Goal: Information Seeking & Learning: Check status

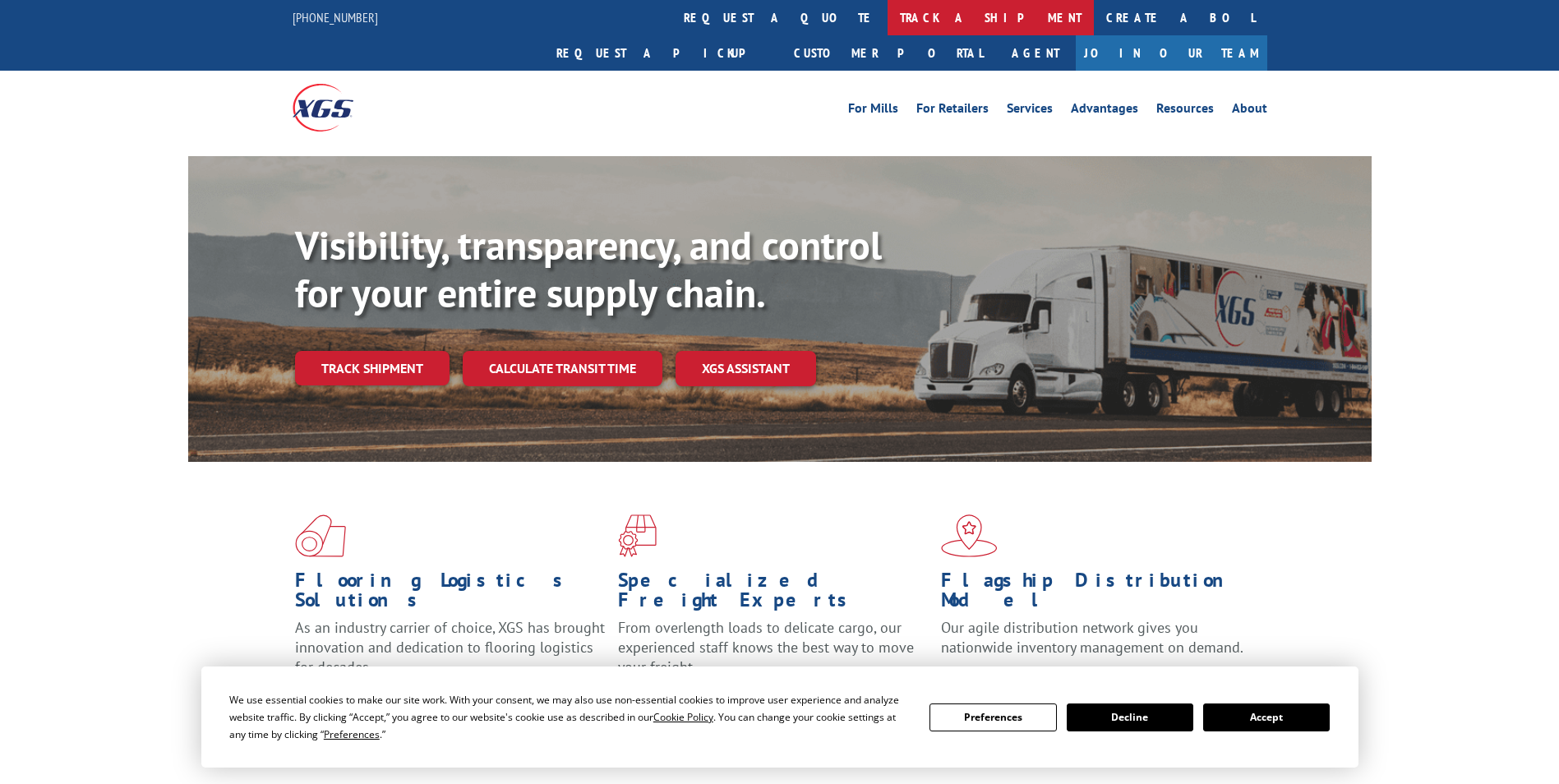
click at [888, 28] on link "track a shipment" at bounding box center [991, 17] width 207 height 35
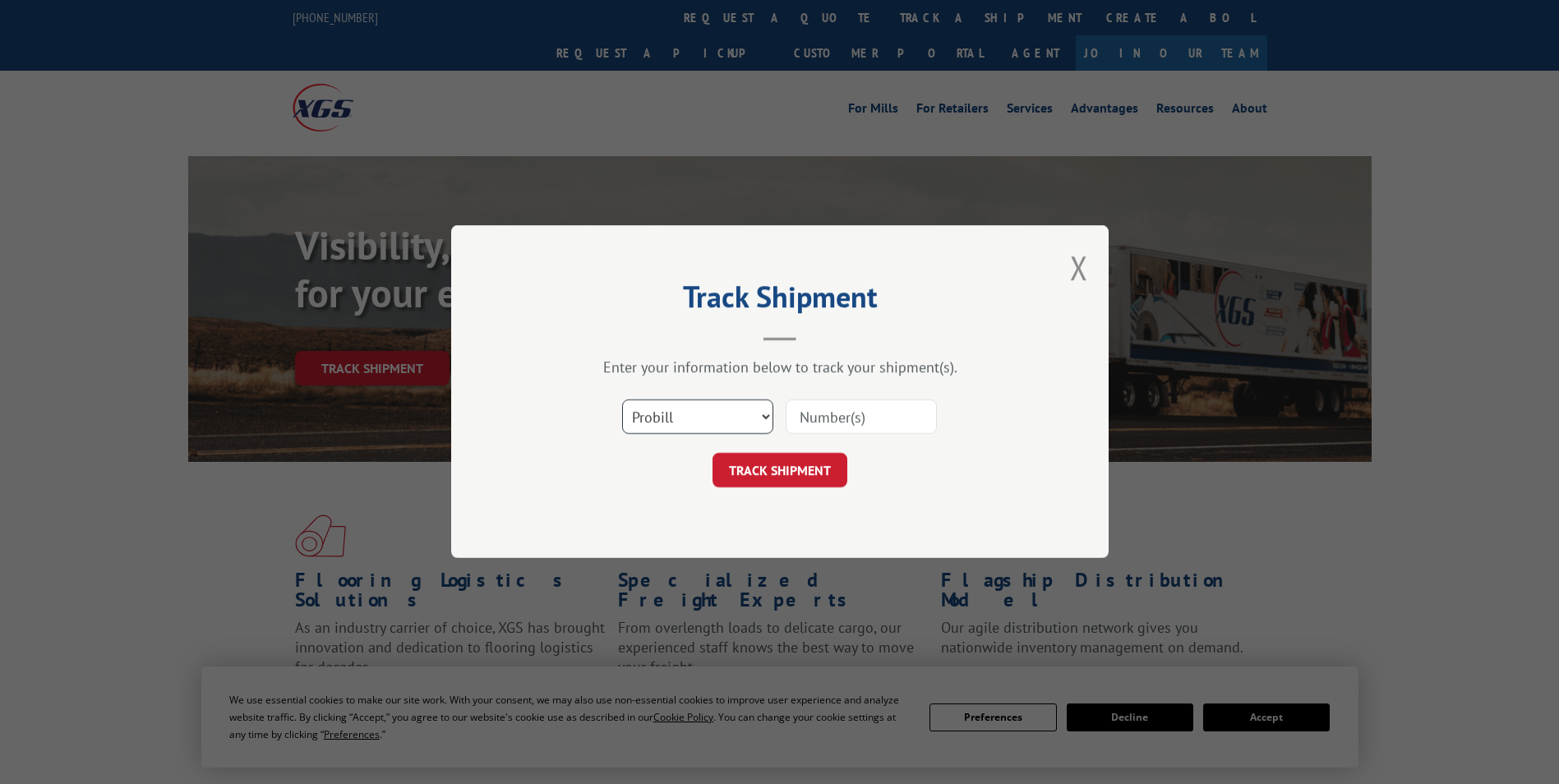
click at [762, 433] on select "Select category... Probill BOL PO" at bounding box center [698, 418] width 151 height 35
select select "bol"
click at [622, 400] on select "Select category... Probill BOL PO" at bounding box center [698, 418] width 151 height 35
click at [836, 413] on input at bounding box center [861, 418] width 151 height 35
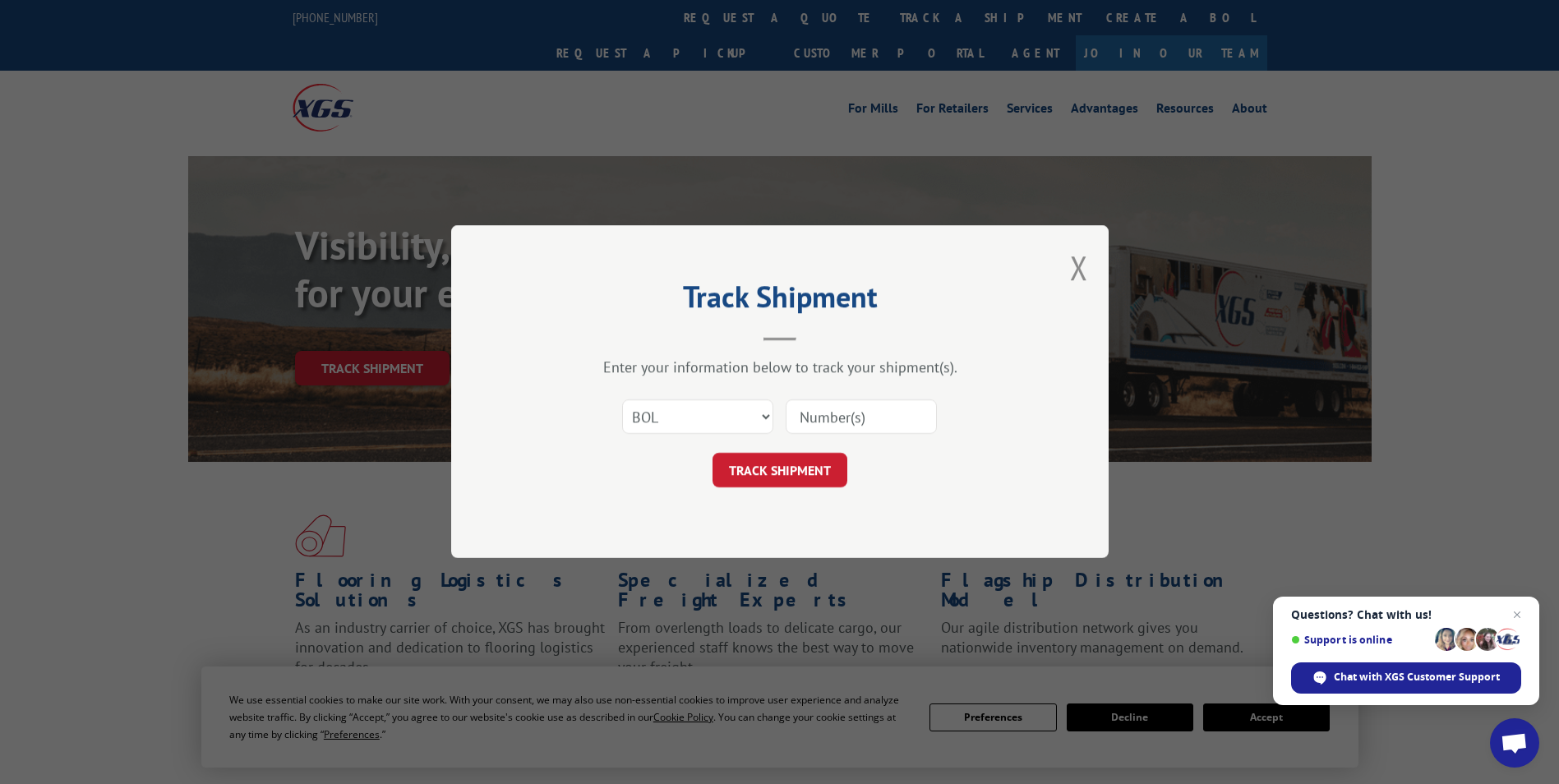
paste input "XPG 2873937"
type input "XPG 2873937"
click at [804, 469] on button "TRACK SHIPMENT" at bounding box center [780, 471] width 135 height 35
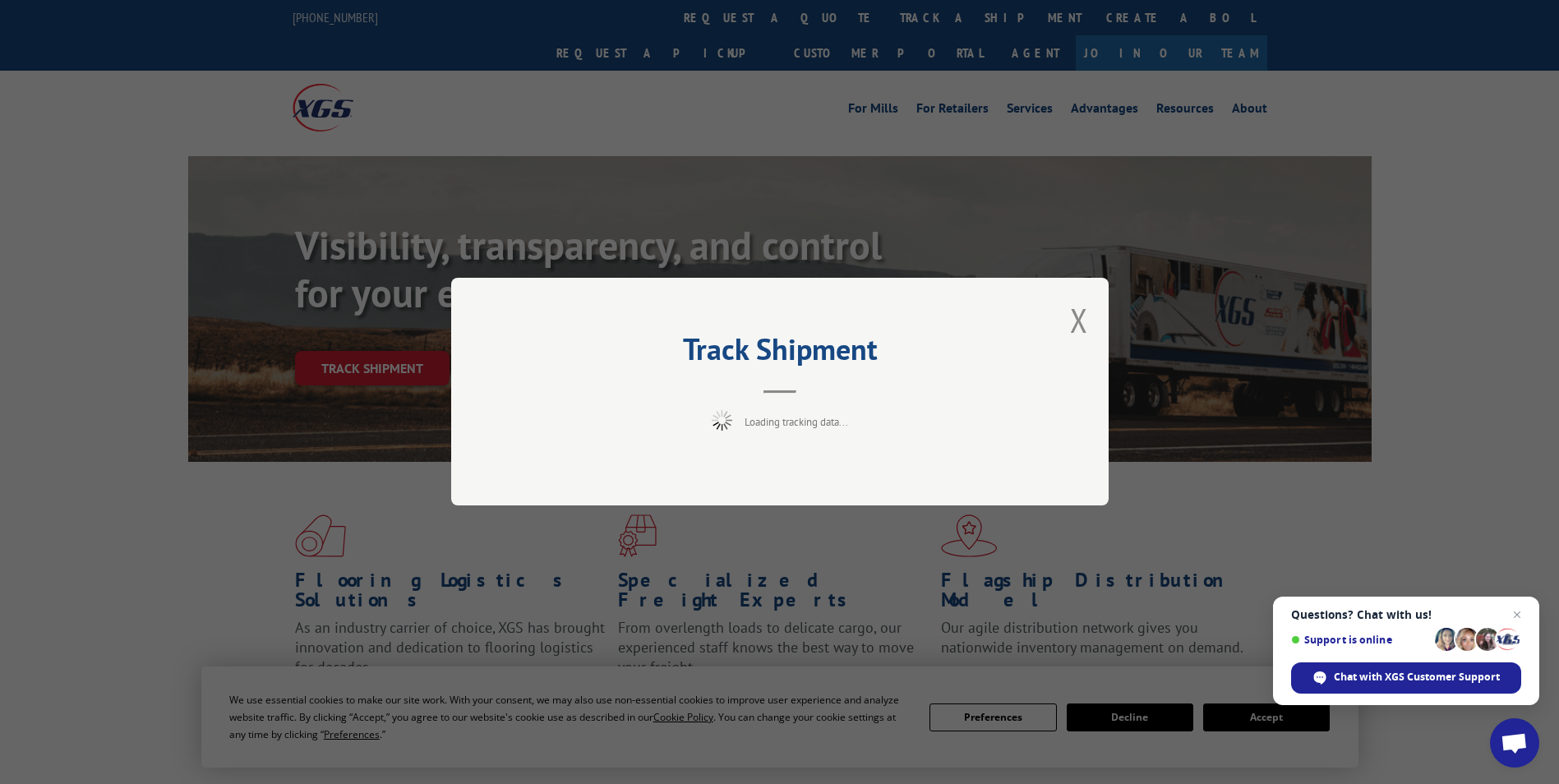
click at [800, 454] on div "Track Shipment Loading tracking data..." at bounding box center [780, 392] width 657 height 228
click at [1079, 315] on button "Close modal" at bounding box center [1079, 319] width 18 height 43
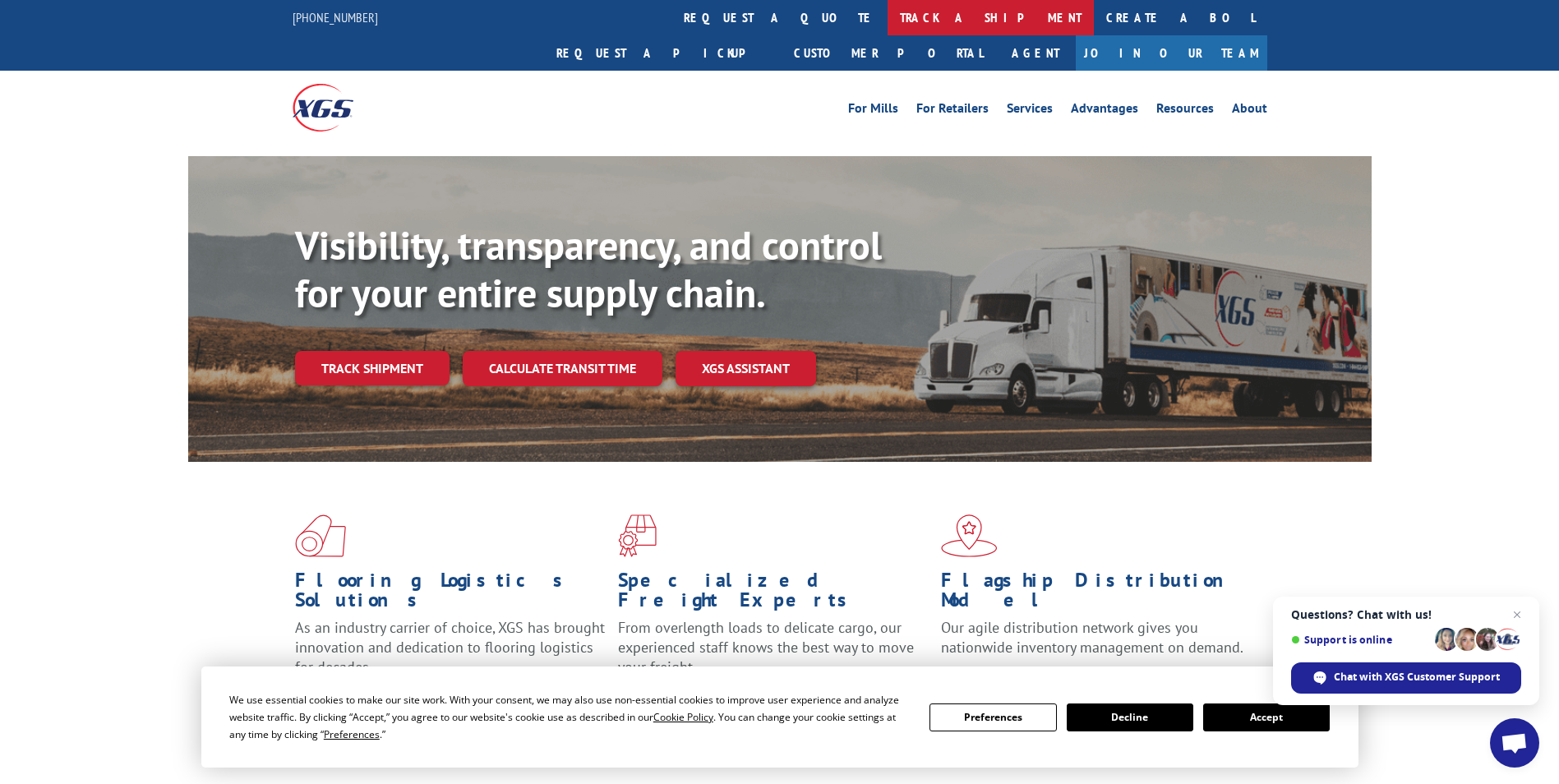
click at [888, 22] on link "track a shipment" at bounding box center [991, 17] width 207 height 35
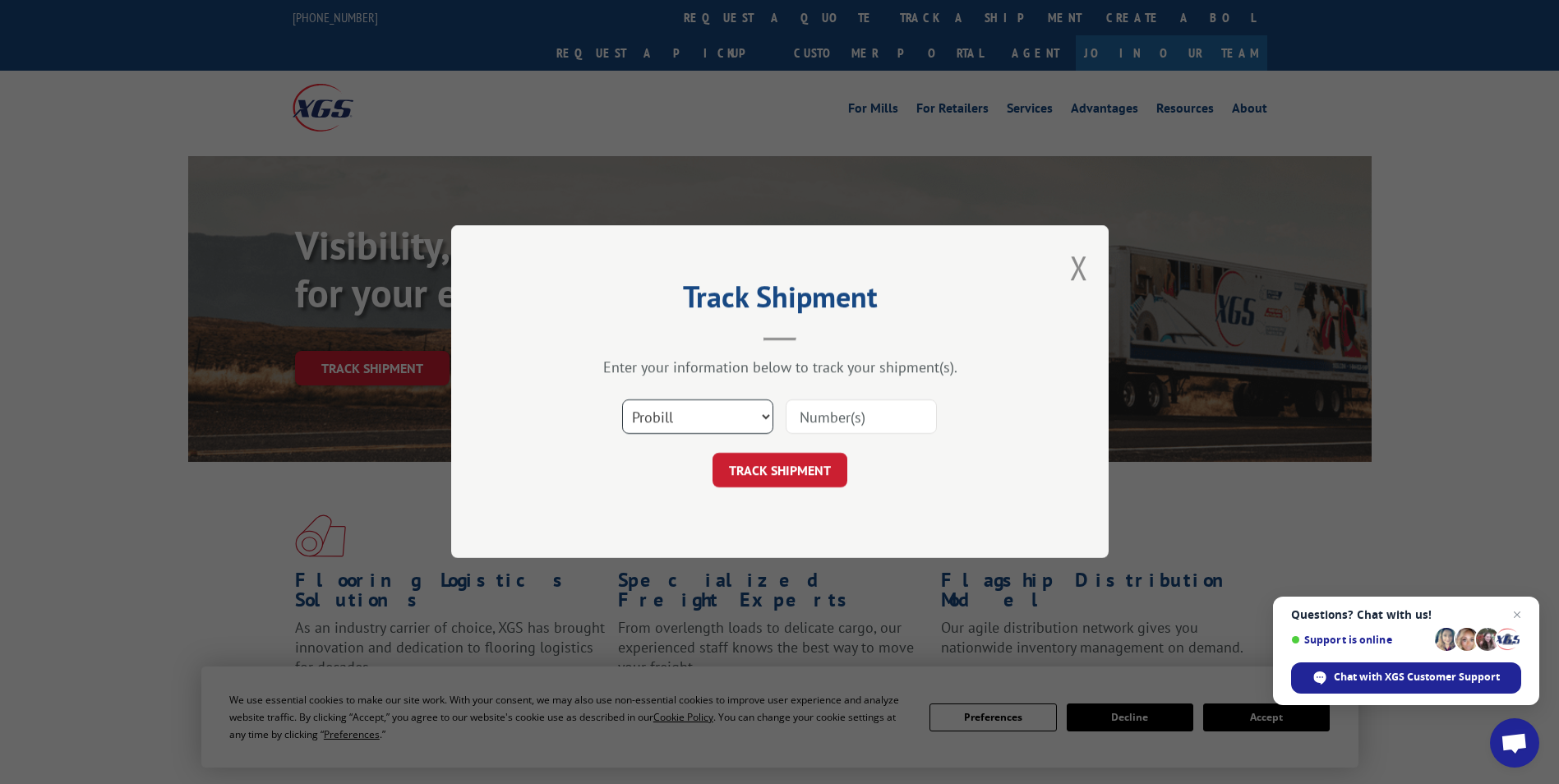
click at [727, 405] on select "Select category... Probill BOL PO" at bounding box center [698, 418] width 151 height 35
select select "bol"
click at [622, 400] on select "Select category... Probill BOL PO" at bounding box center [698, 418] width 151 height 35
click at [836, 421] on input at bounding box center [861, 418] width 151 height 35
paste input "XPG 2873937"
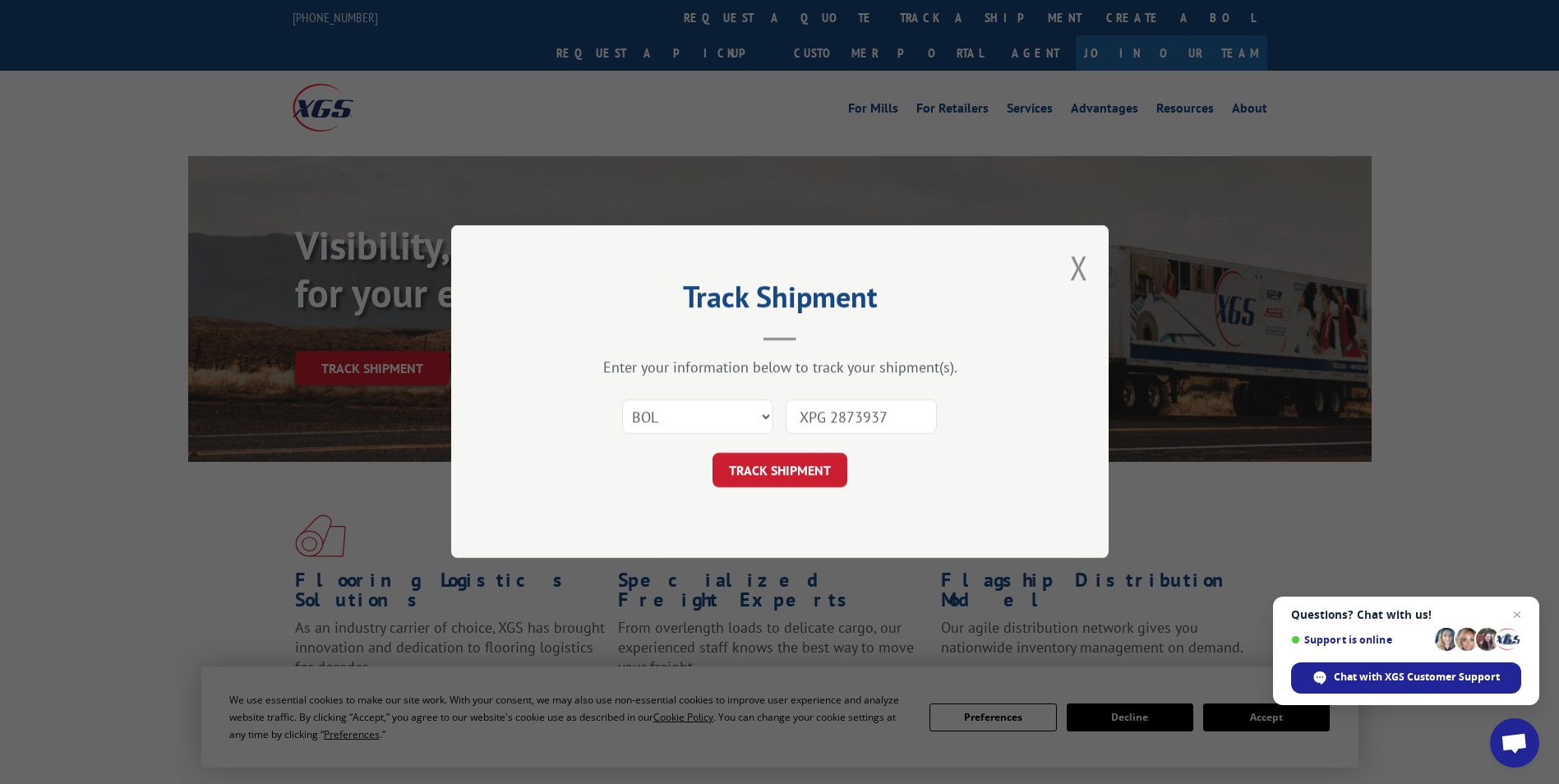
drag, startPoint x: 834, startPoint y: 420, endPoint x: 757, endPoint y: 437, distance: 78.9
click at [757, 437] on div "Select category... Probill BOL PO XPG 2873937" at bounding box center [780, 417] width 493 height 54
type input "2873937"
click at [783, 464] on button "TRACK SHIPMENT" at bounding box center [780, 471] width 135 height 35
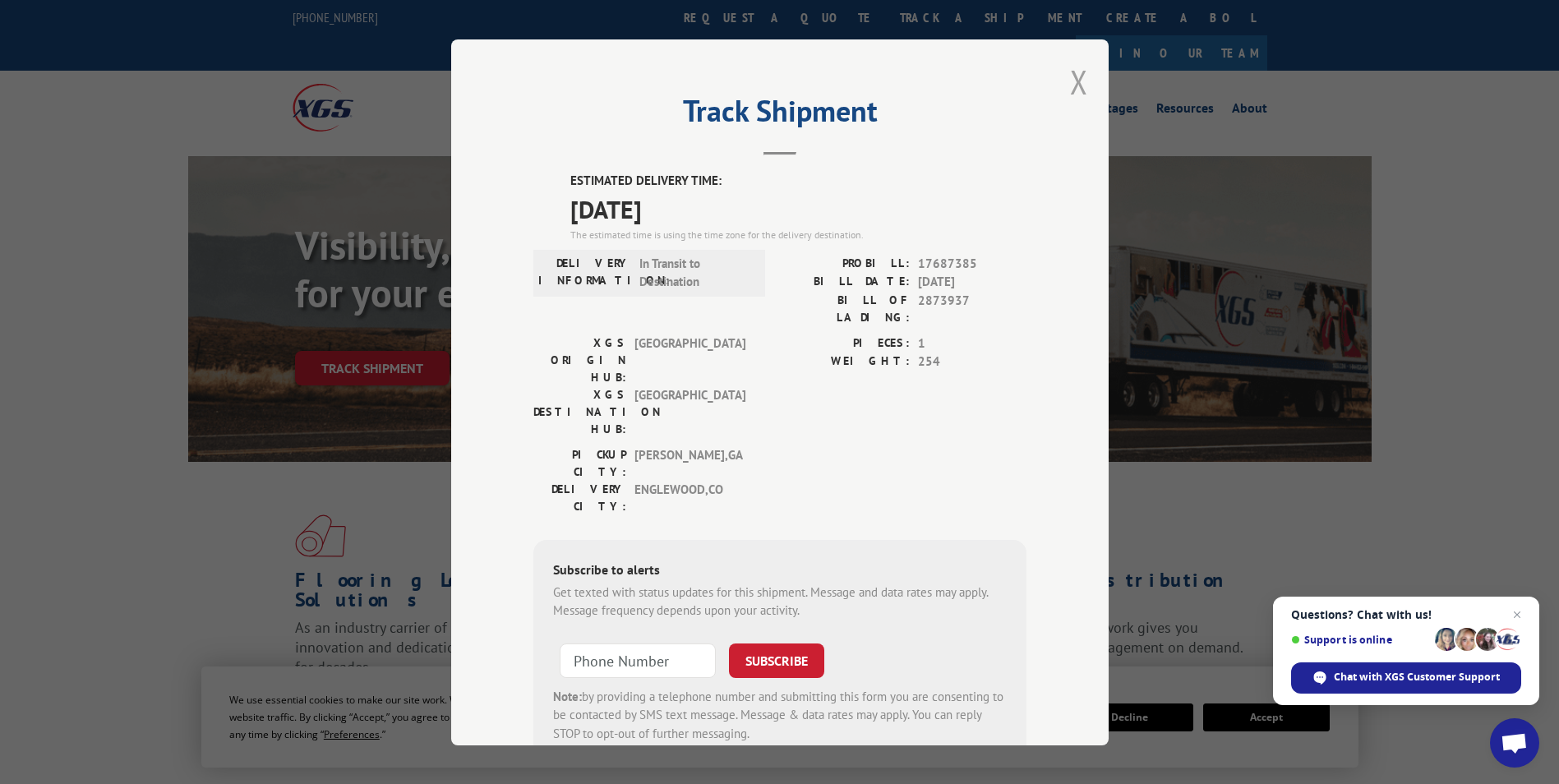
click at [1073, 74] on button "Close modal" at bounding box center [1079, 81] width 18 height 43
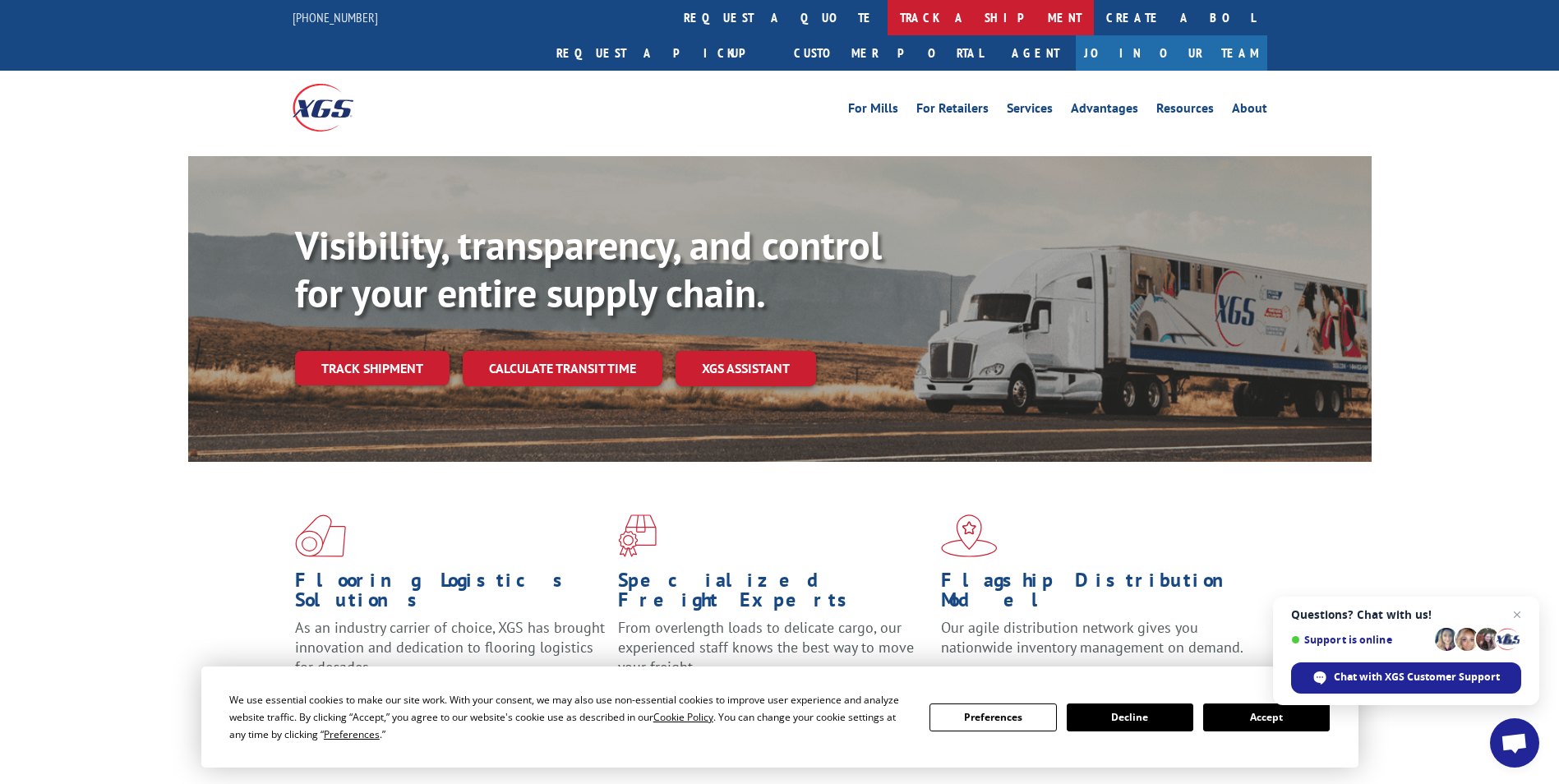
click at [888, 19] on link "track a shipment" at bounding box center [991, 17] width 207 height 35
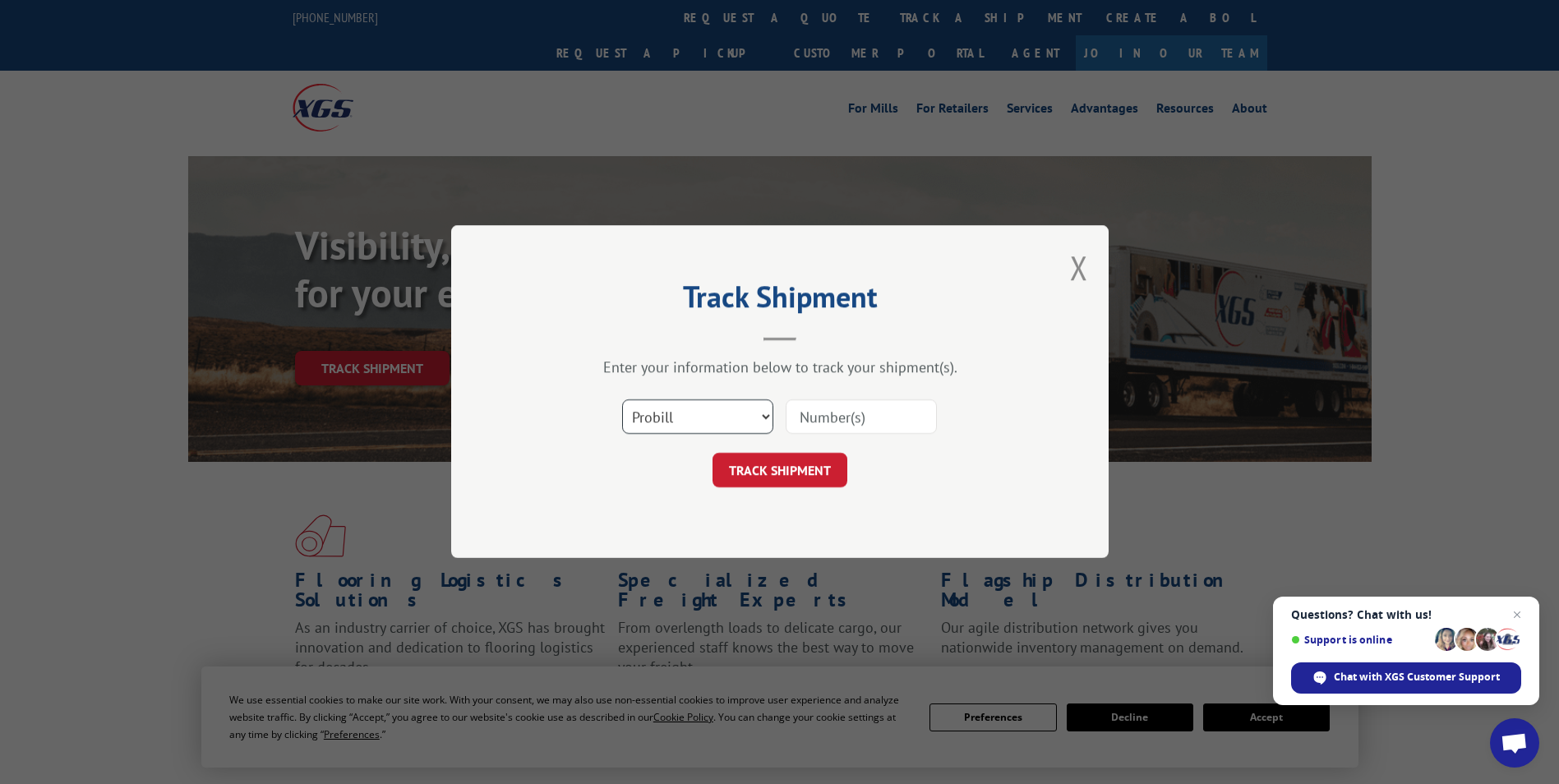
click at [753, 422] on select "Select category... Probill BOL PO" at bounding box center [698, 418] width 151 height 35
select select "bol"
click at [622, 400] on select "Select category... Probill BOL PO" at bounding box center [698, 418] width 151 height 35
click at [820, 418] on input at bounding box center [861, 418] width 151 height 35
paste input "2874120"
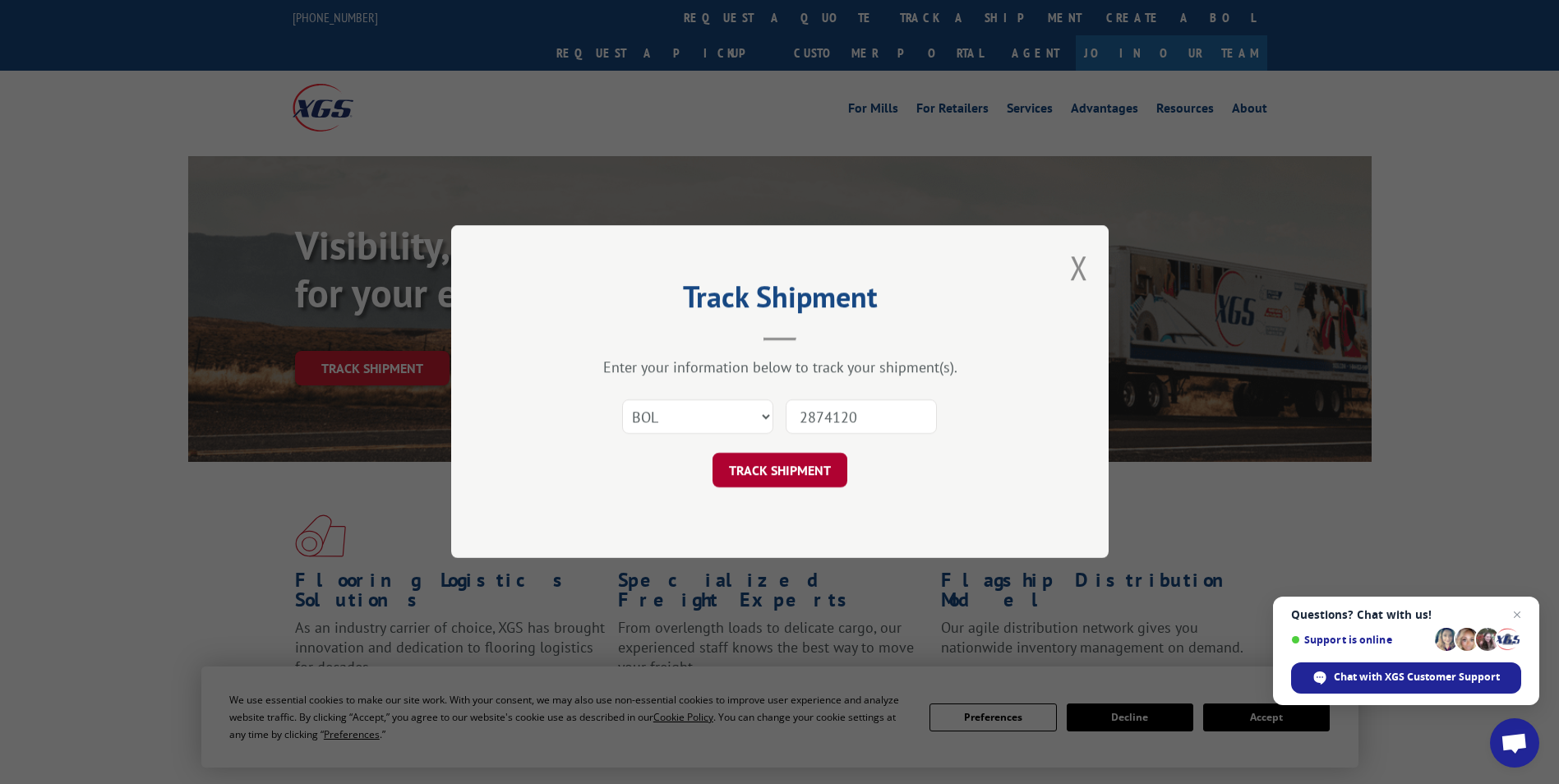
type input "2874120"
click at [802, 481] on button "TRACK SHIPMENT" at bounding box center [780, 471] width 135 height 35
